Goal: Information Seeking & Learning: Learn about a topic

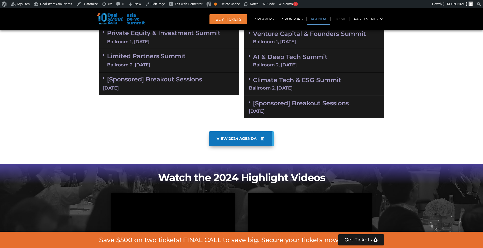
scroll to position [347, 0]
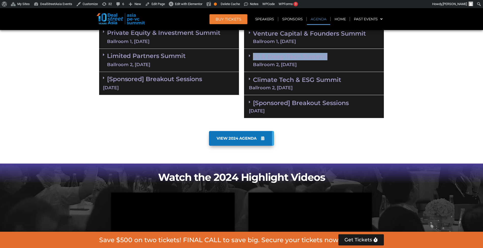
drag, startPoint x: 398, startPoint y: 54, endPoint x: 250, endPoint y: 59, distance: 148.7
click at [250, 59] on section "Private Equity & Investment Summit Ballroom 1, [DATE] 8:00 am – 9:00 am | Regis…" at bounding box center [241, 72] width 483 height 98
copy div "AI & Deep Tech Summit"
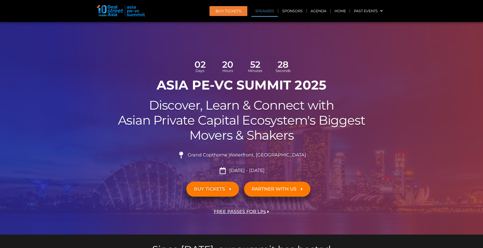
click at [268, 6] on link "Speakers" at bounding box center [265, 11] width 26 height 12
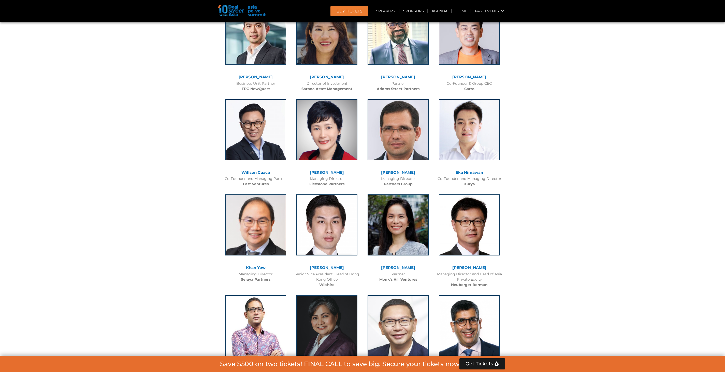
scroll to position [1059, 0]
